Goal: Find specific page/section: Find specific page/section

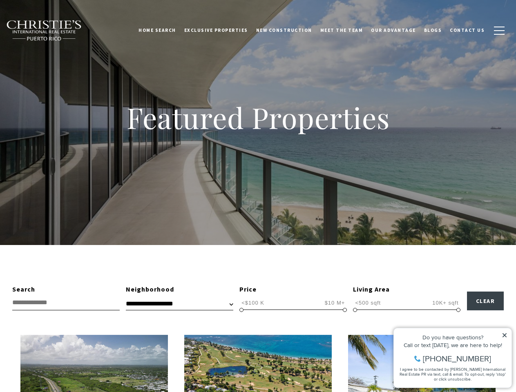
click at [258, 196] on div "Featured Properties" at bounding box center [258, 122] width 516 height 245
click at [169, 30] on link "Home Search" at bounding box center [157, 30] width 46 height 20
click at [348, 30] on link "Meet the Team" at bounding box center [341, 30] width 51 height 20
click at [499, 31] on span "button" at bounding box center [499, 30] width 11 height 1
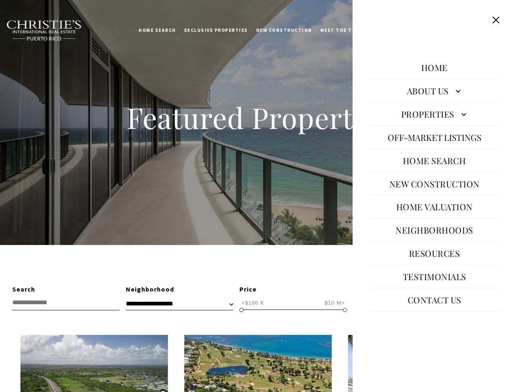
click at [253, 303] on span "<$100 K" at bounding box center [252, 303] width 27 height 8
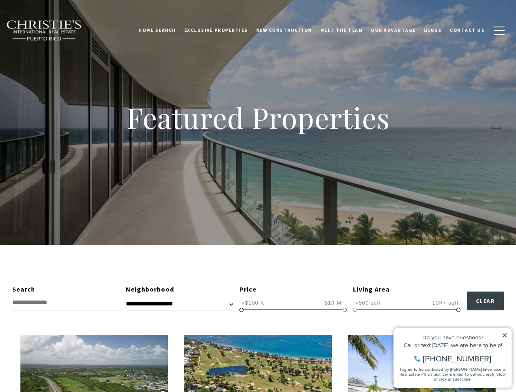
click at [334, 303] on span "$10 M+" at bounding box center [335, 303] width 25 height 8
click at [241, 310] on span at bounding box center [241, 310] width 4 height 4
click at [345, 310] on span at bounding box center [345, 310] width 4 height 4
click at [368, 303] on span "<500 sqft" at bounding box center [368, 303] width 30 height 8
click at [445, 303] on span "10K+ sqft" at bounding box center [445, 303] width 30 height 8
